Goal: Information Seeking & Learning: Learn about a topic

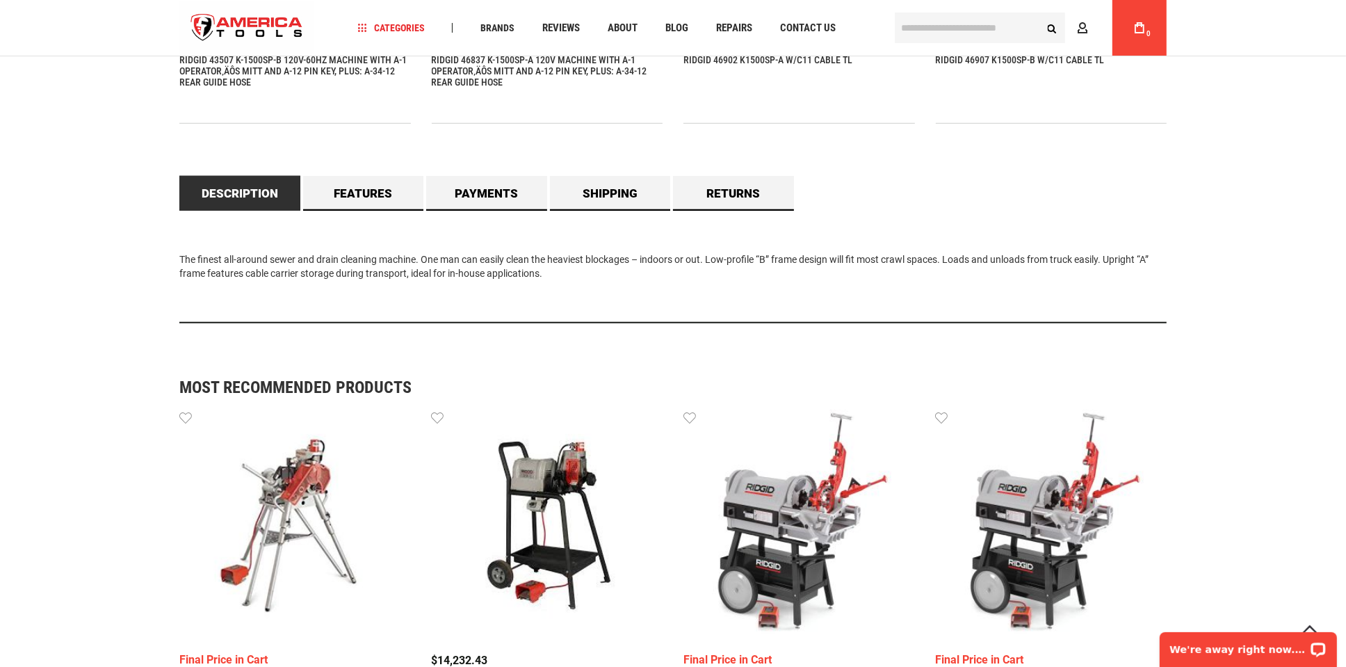
scroll to position [1314, 0]
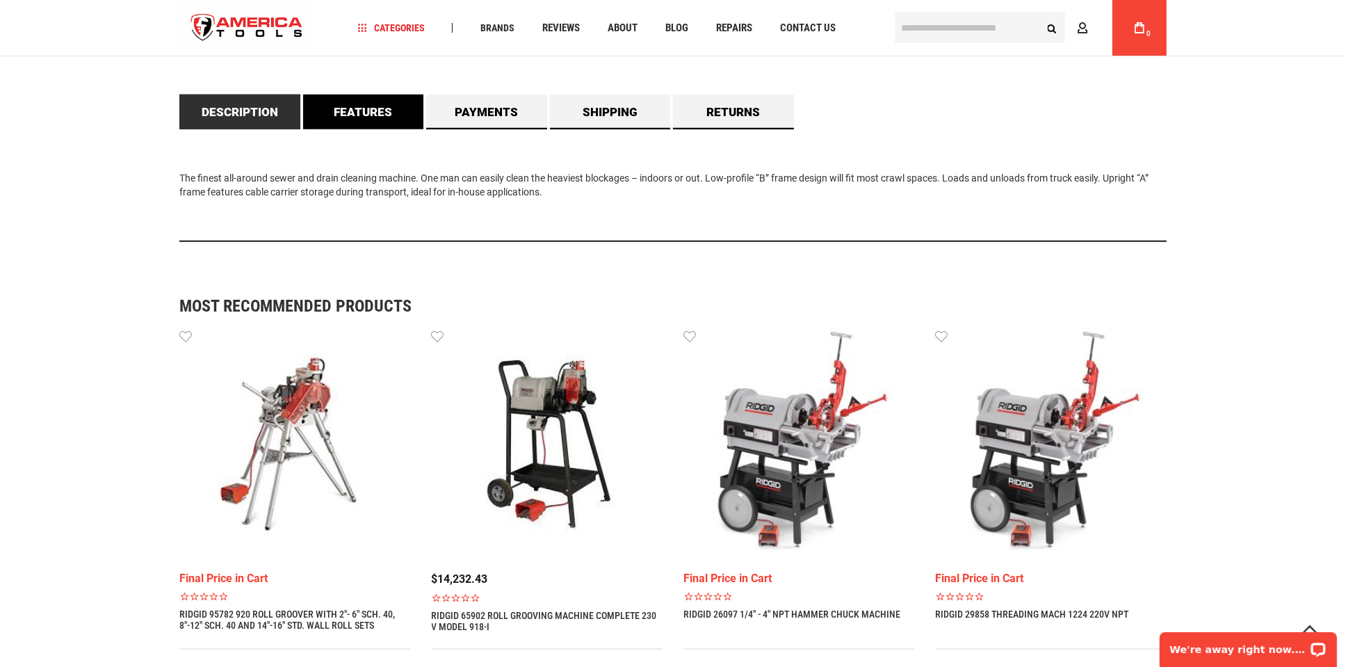
click at [372, 114] on link "Features" at bounding box center [363, 112] width 121 height 35
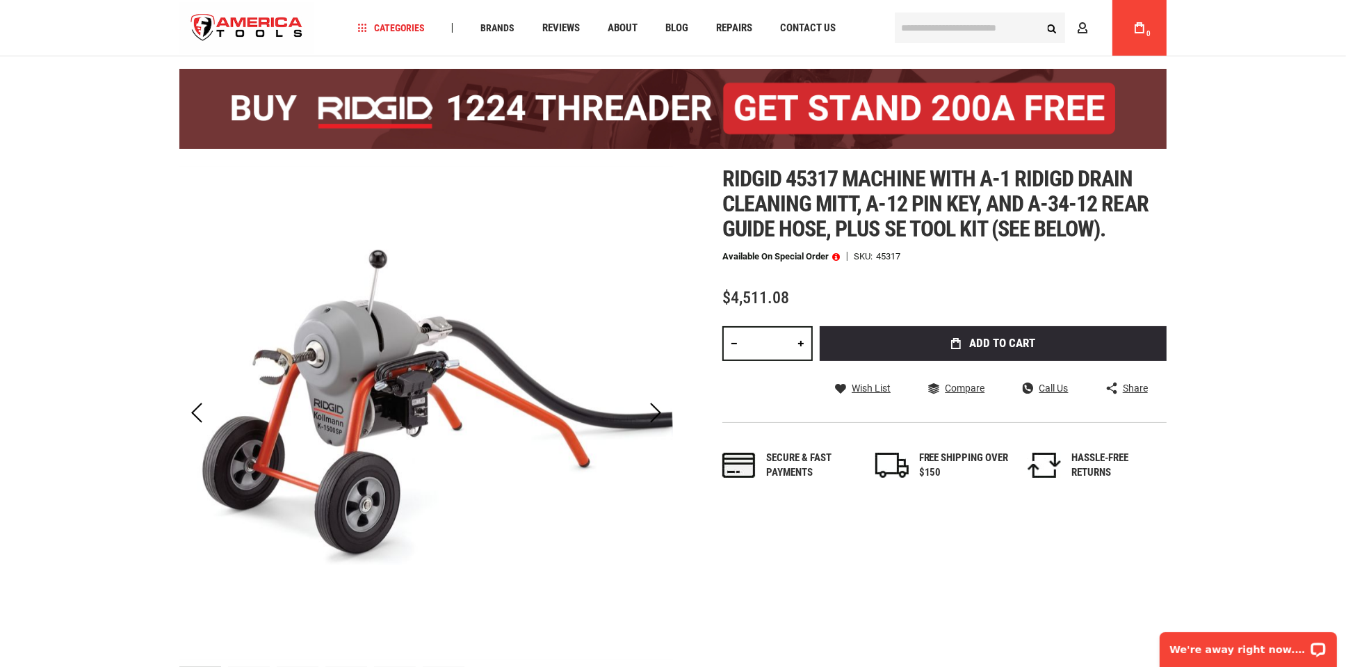
scroll to position [0, 0]
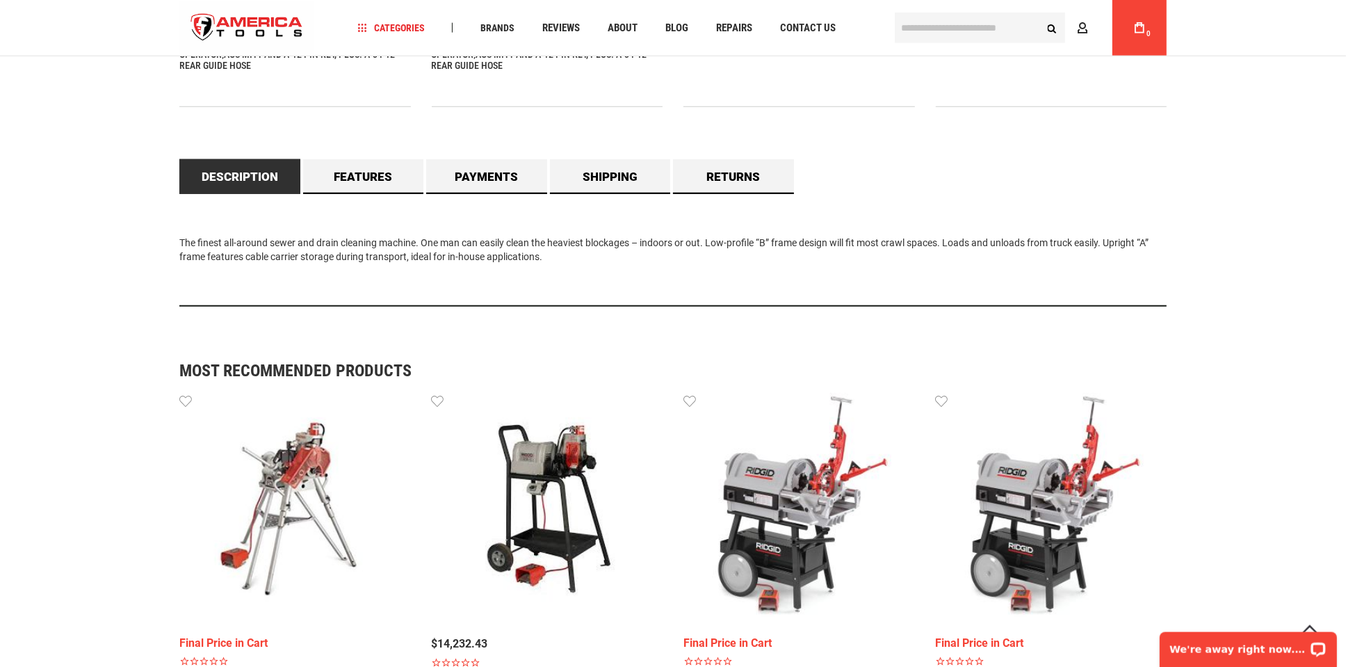
scroll to position [1095, 0]
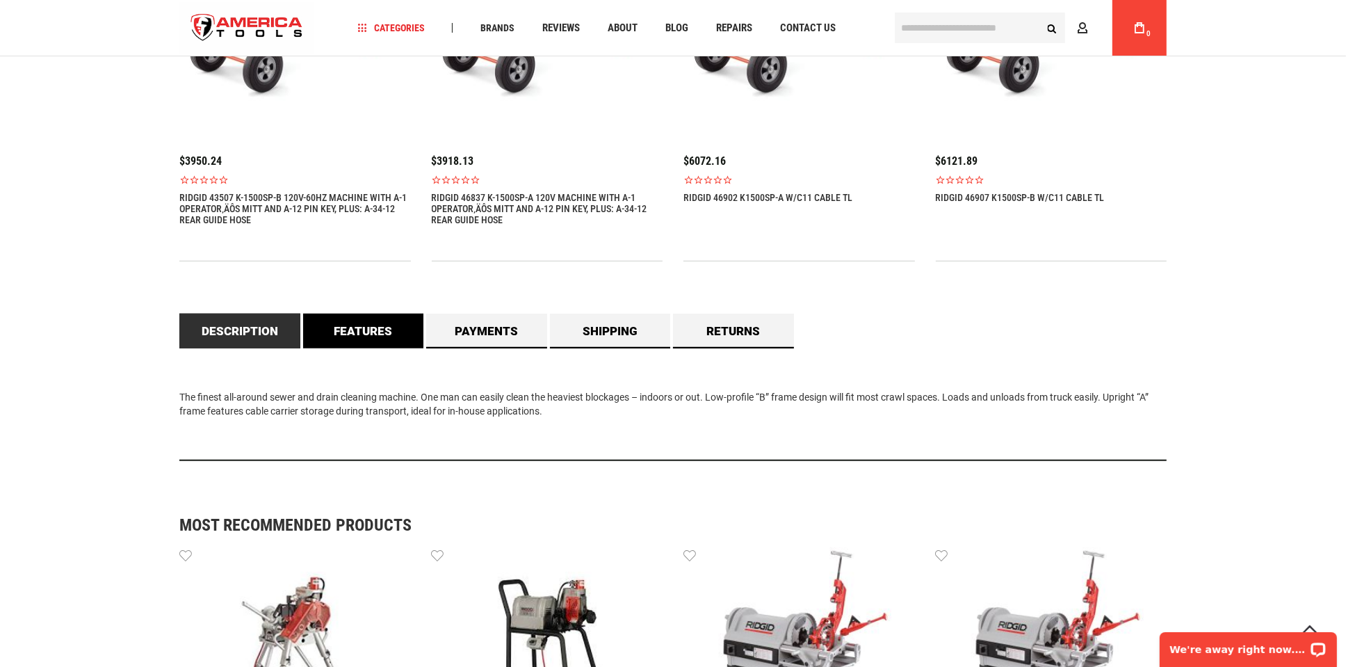
click at [352, 329] on link "Features" at bounding box center [363, 331] width 121 height 35
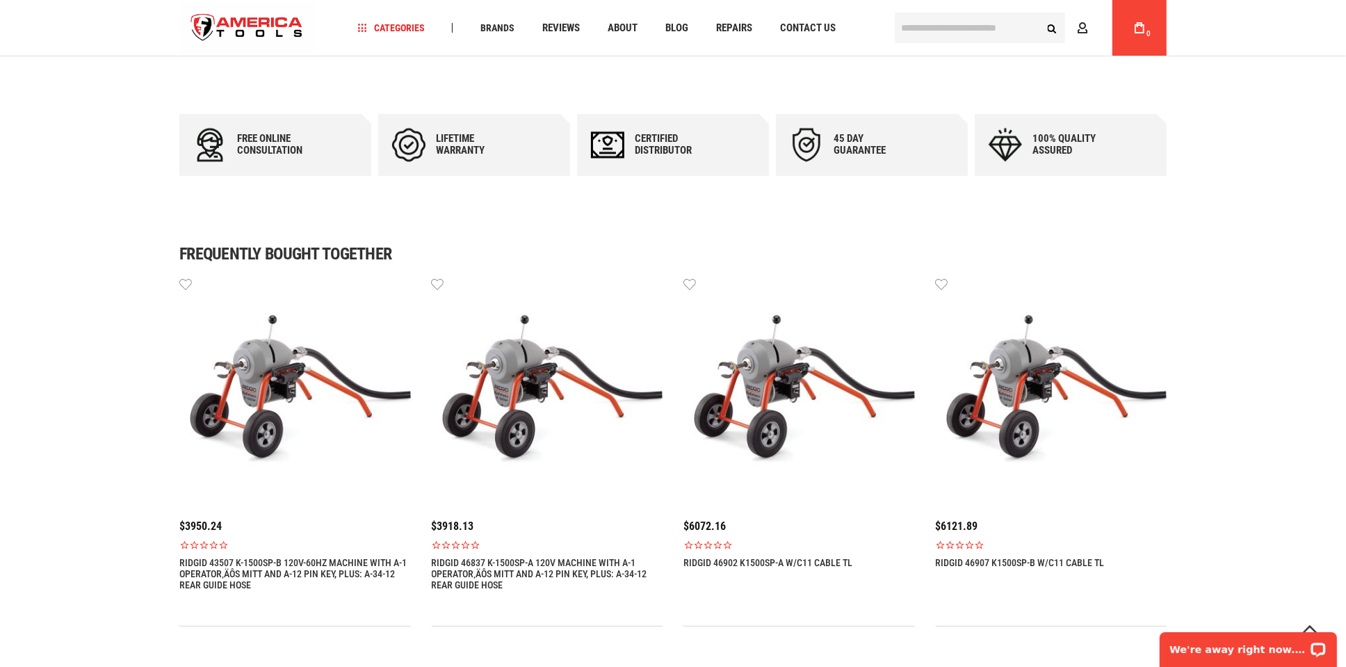
scroll to position [584, 0]
